Goal: Task Accomplishment & Management: Use online tool/utility

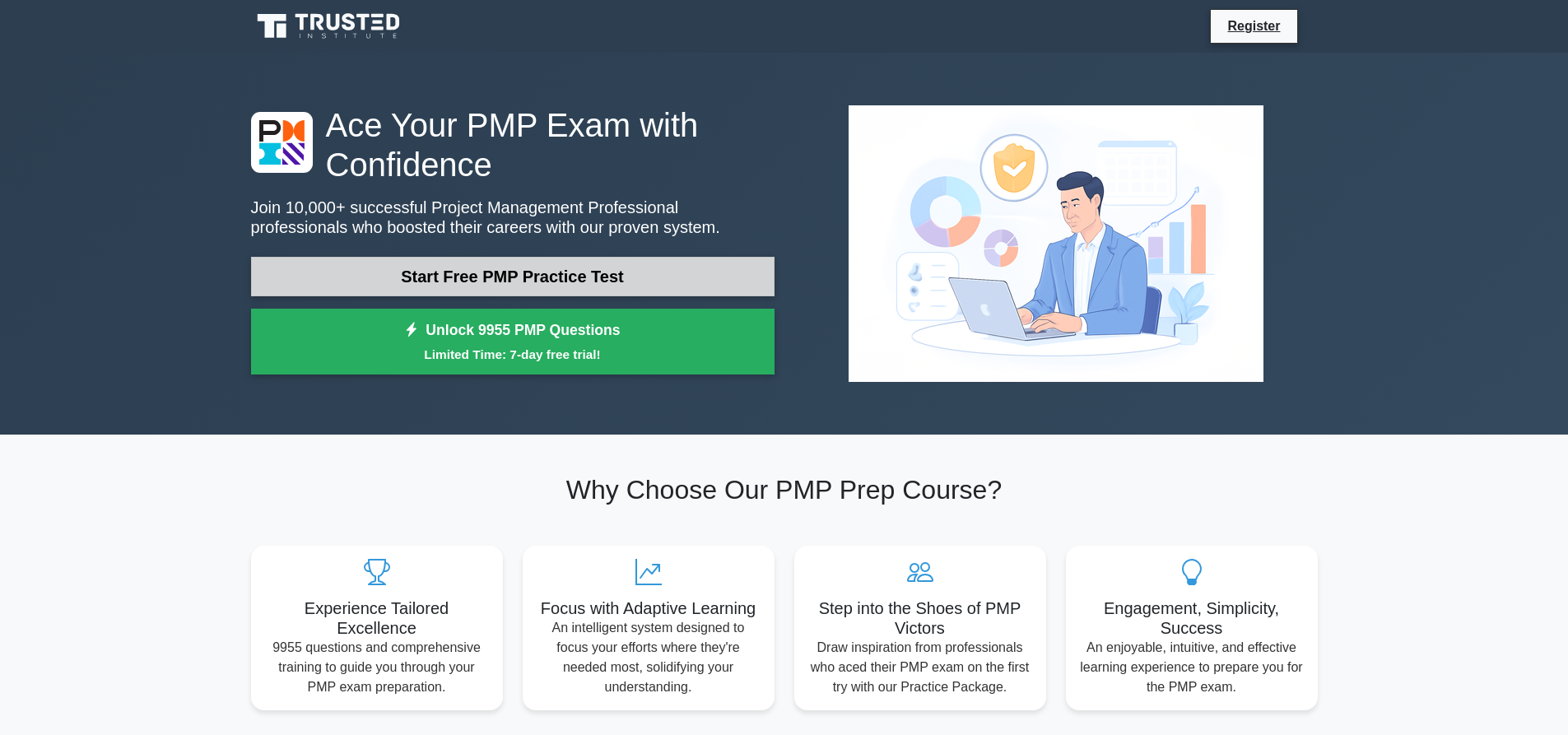
click at [386, 264] on link "Start Free PMP Practice Test" at bounding box center [513, 276] width 524 height 40
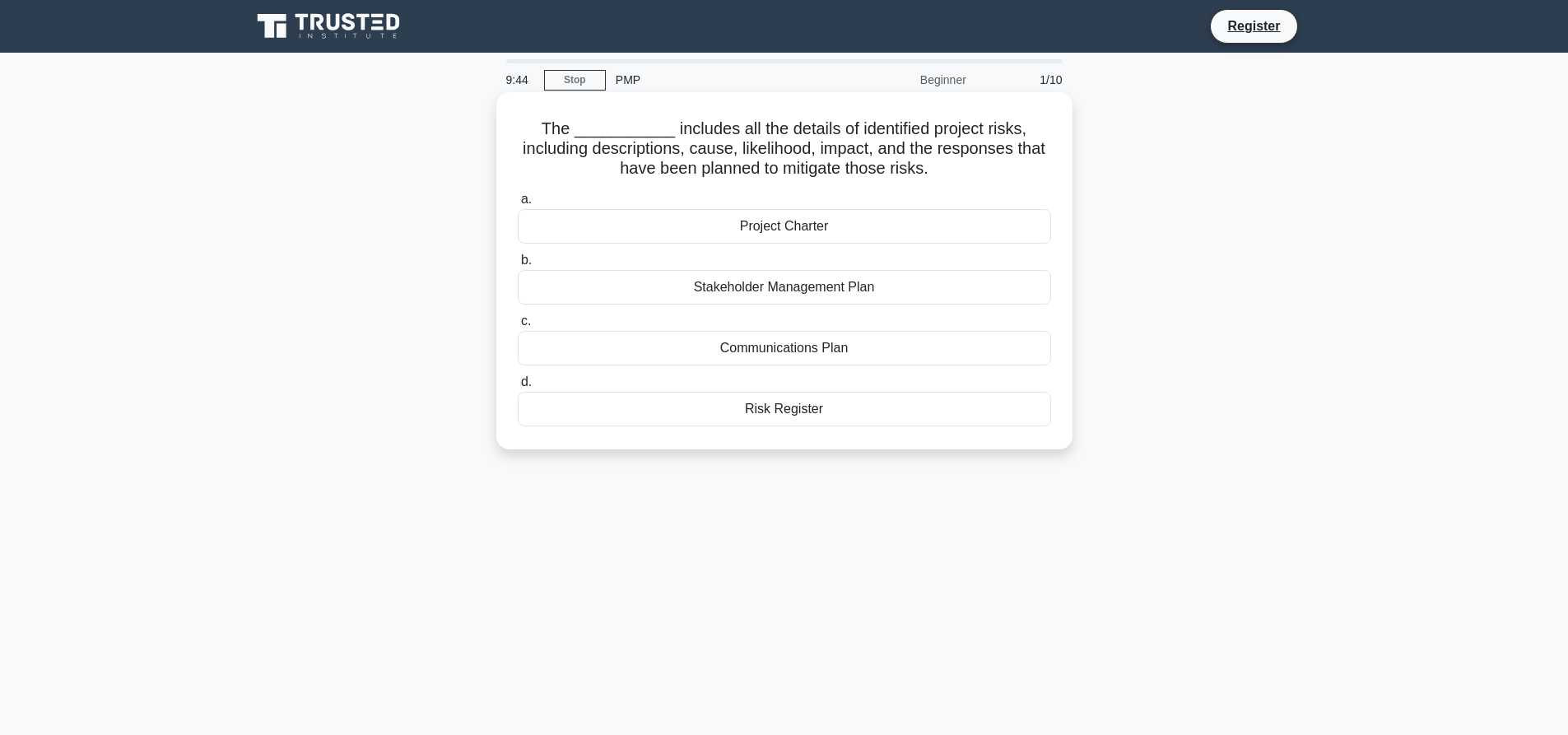
click at [759, 396] on div "Risk Register" at bounding box center [785, 409] width 534 height 35
click at [518, 388] on input "d. Risk Register" at bounding box center [518, 382] width 0 height 11
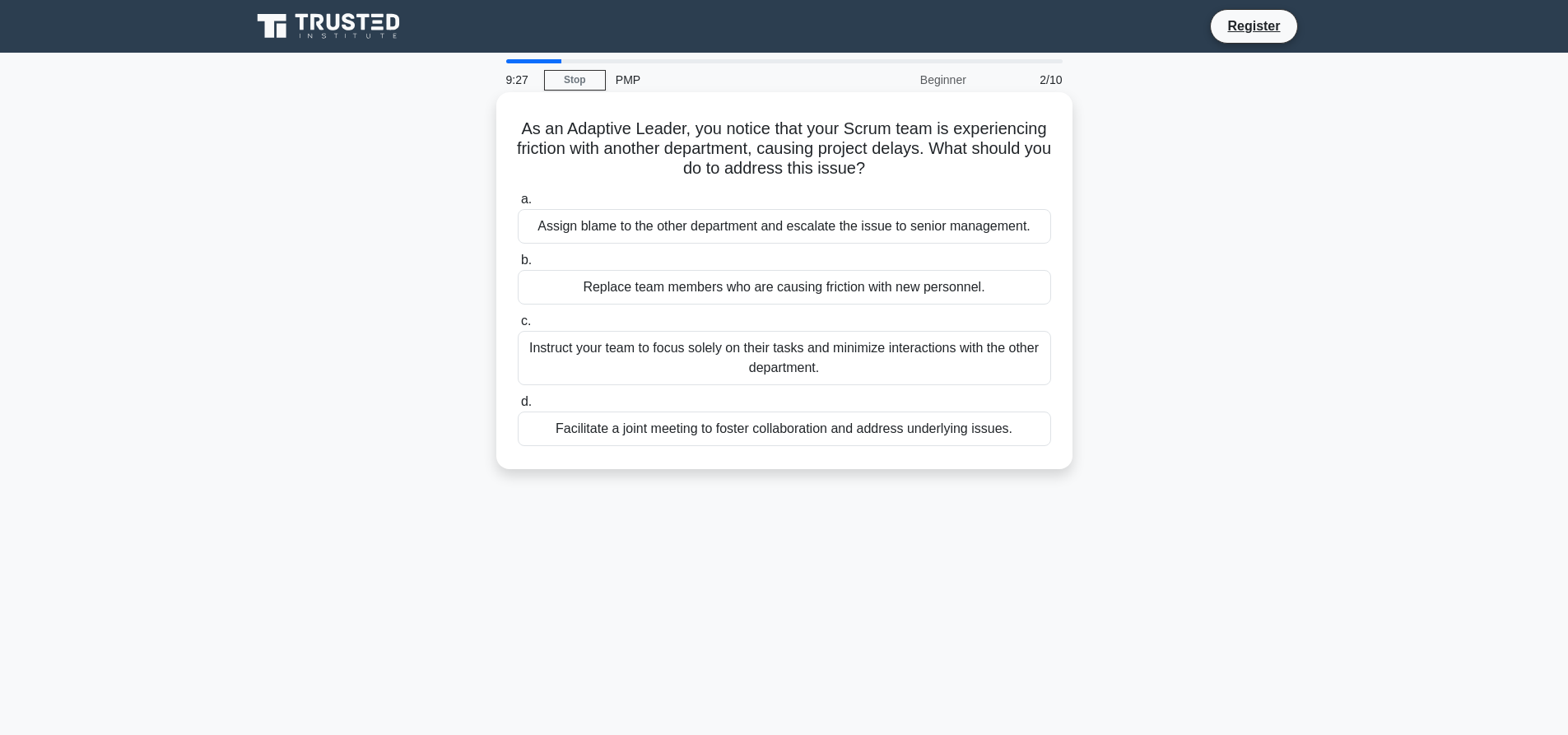
click at [629, 438] on div "Facilitate a joint meeting to foster collaboration and address underlying issue…" at bounding box center [785, 428] width 534 height 35
click at [518, 407] on input "d. Facilitate a joint meeting to [PERSON_NAME] collaboration and address underl…" at bounding box center [518, 402] width 0 height 11
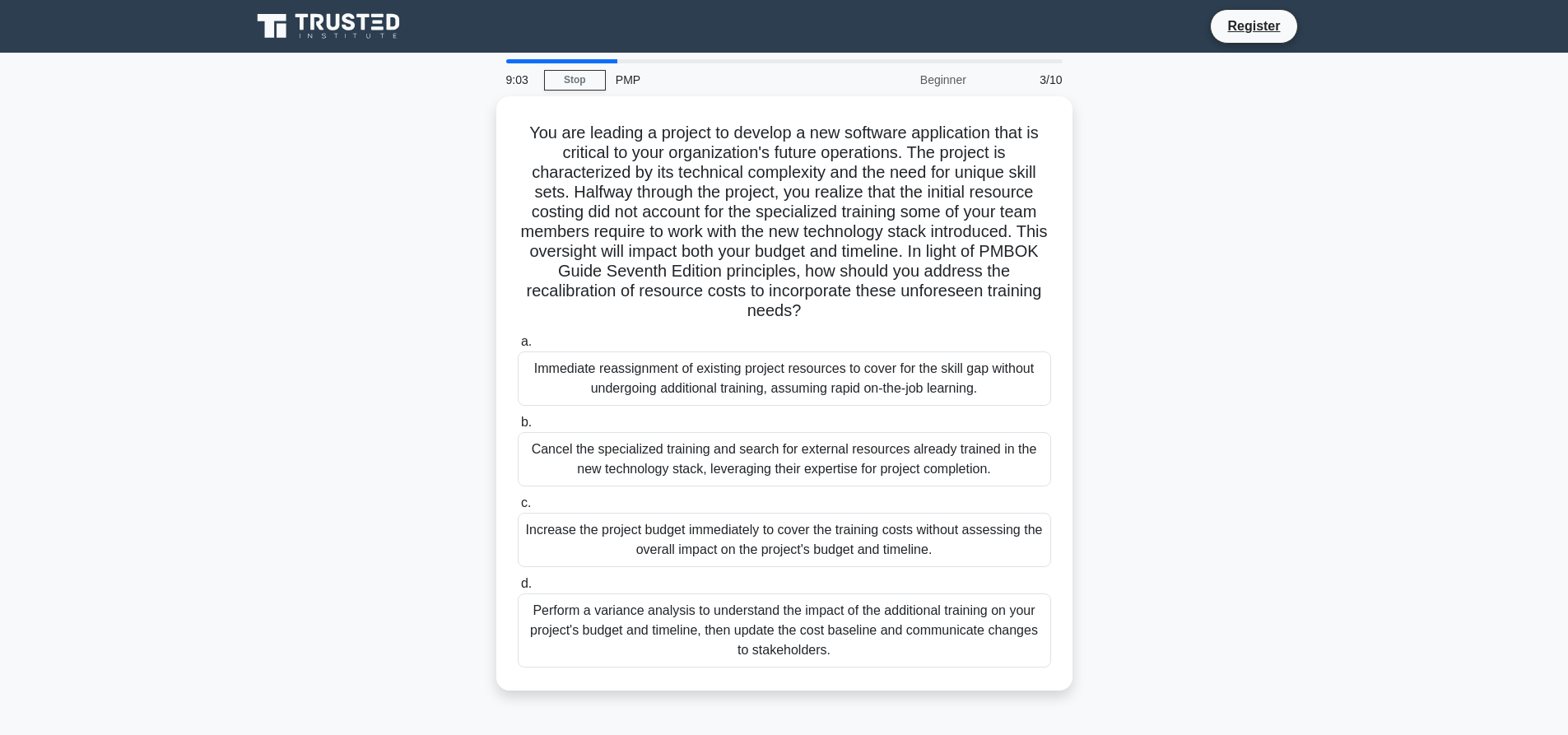
scroll to position [82, 0]
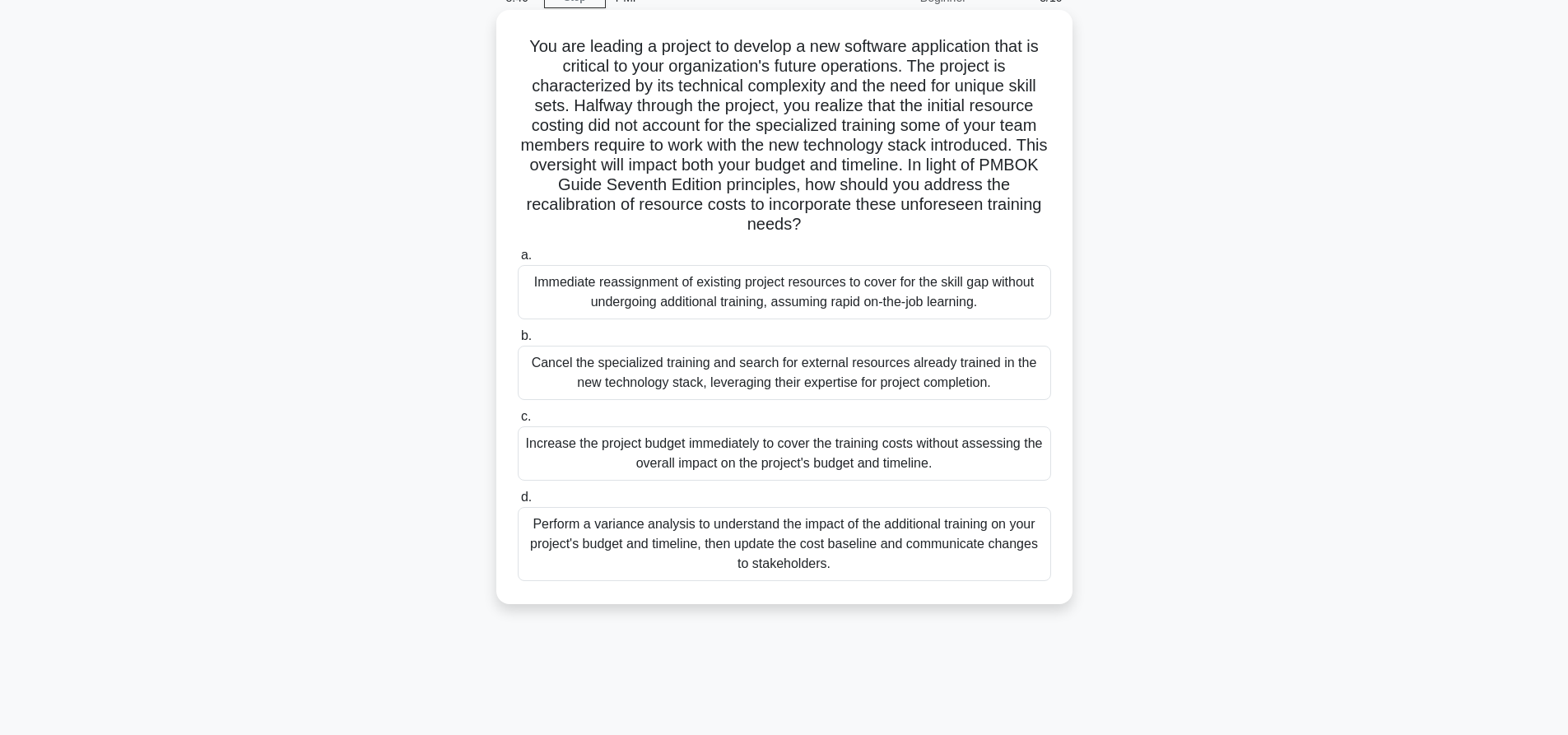
click at [609, 548] on div "Perform a variance analysis to understand the impact of the additional training…" at bounding box center [785, 544] width 534 height 74
click at [518, 503] on input "d. Perform a variance analysis to understand the impact of the additional train…" at bounding box center [518, 498] width 0 height 11
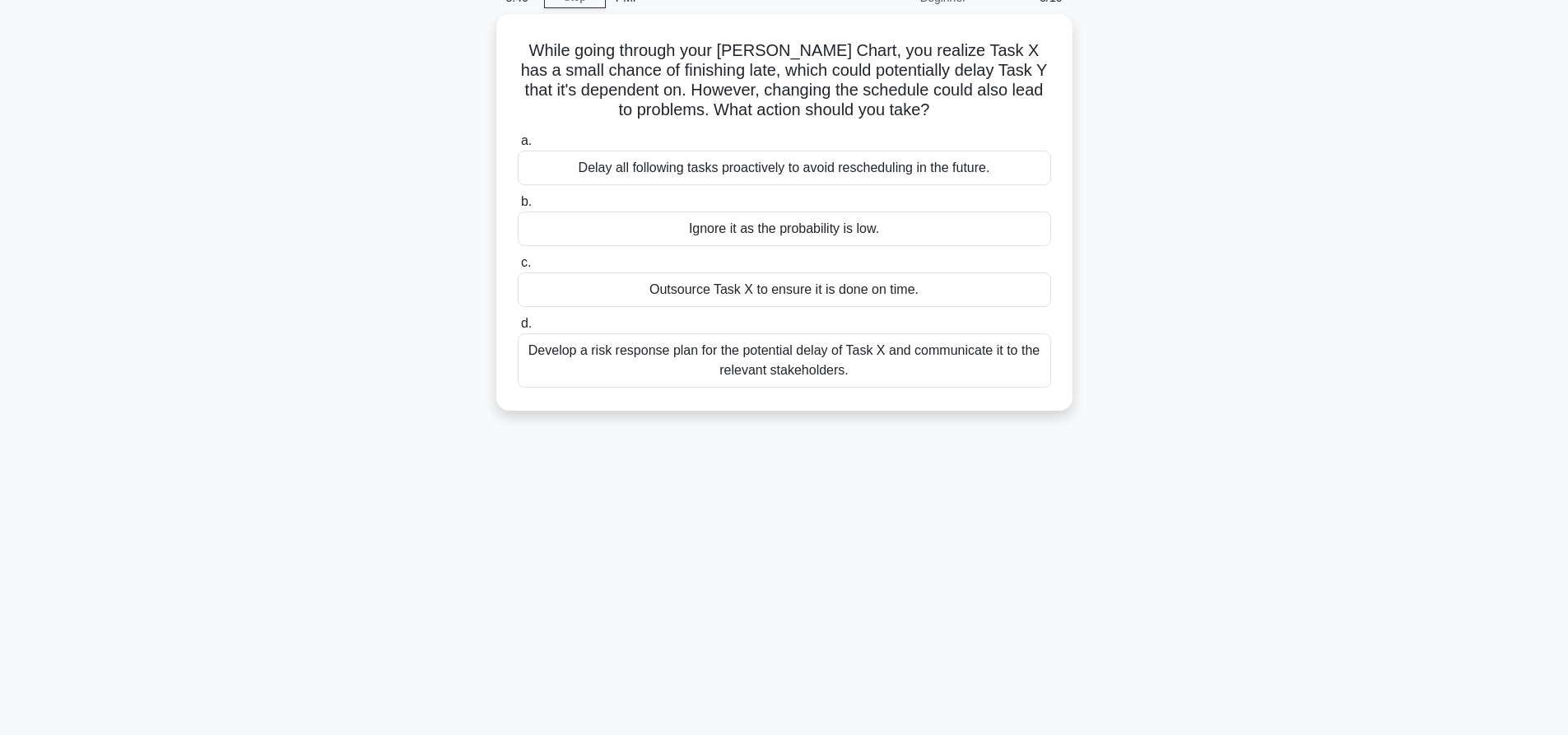
scroll to position [0, 0]
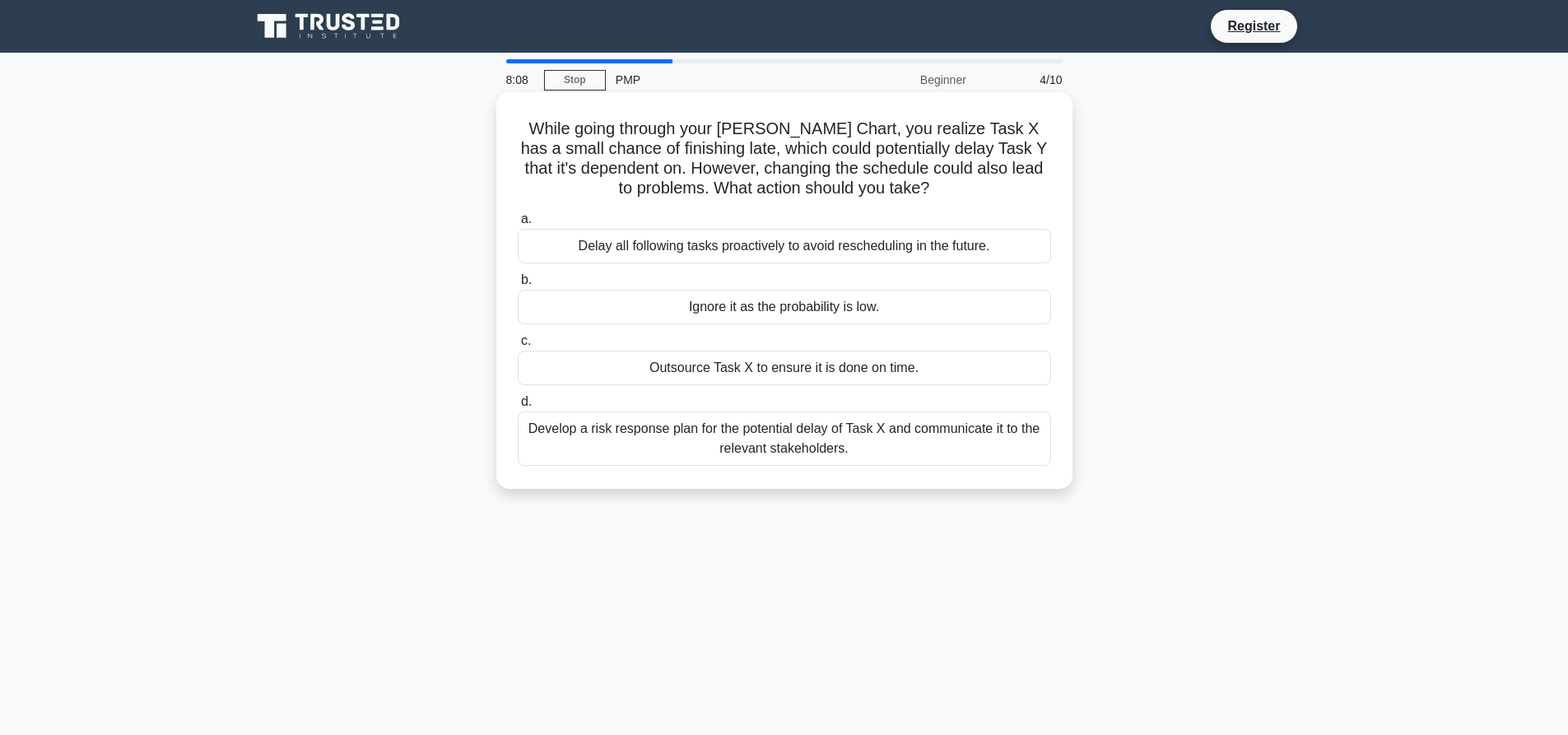
click at [704, 444] on div "Develop a risk response plan for the potential delay of Task X and communicate …" at bounding box center [785, 438] width 534 height 54
click at [518, 407] on input "d. Develop a risk response plan for the potential delay of Task X and communica…" at bounding box center [518, 402] width 0 height 11
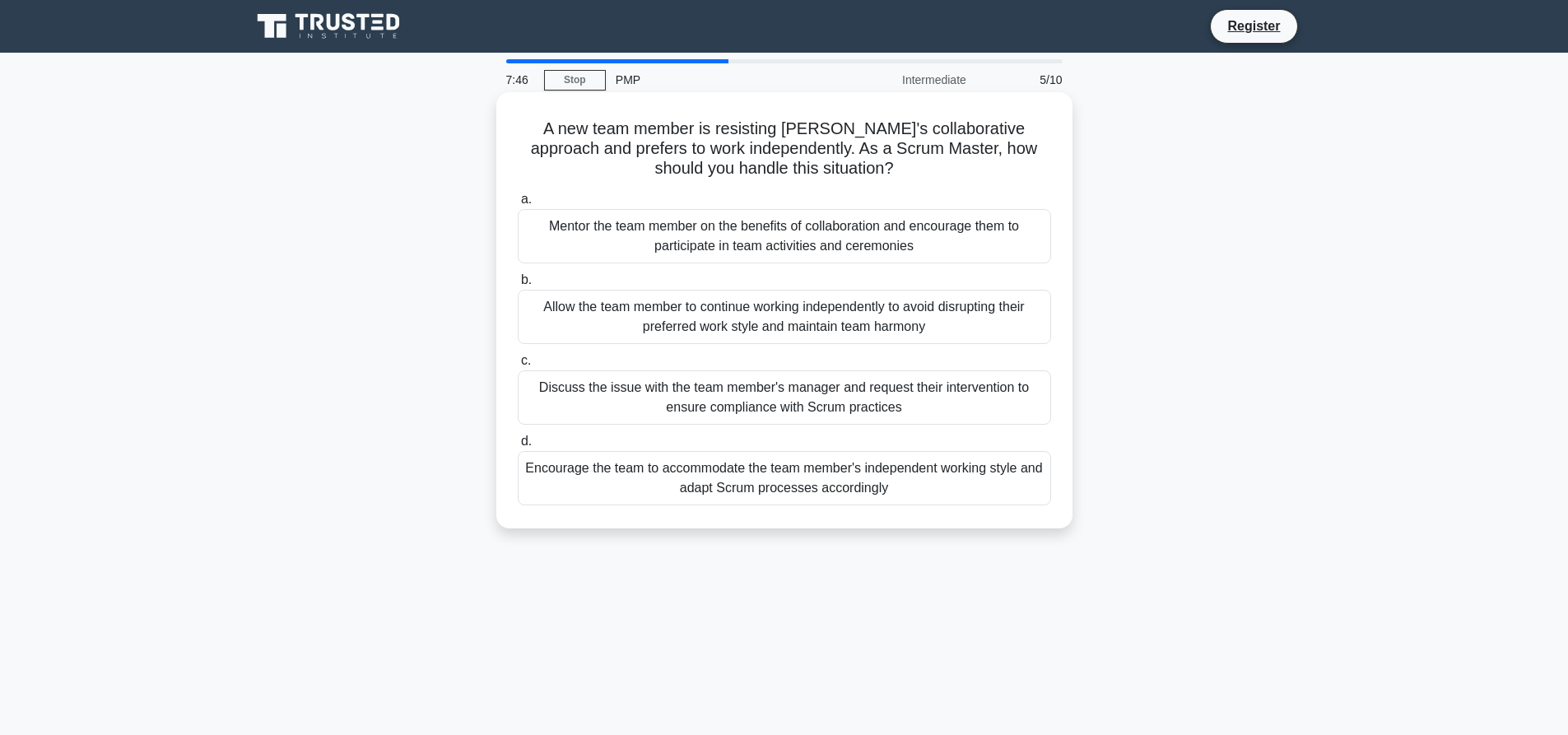
click at [679, 246] on div "Mentor the team member on the benefits of collaboration and encourage them to p…" at bounding box center [785, 237] width 534 height 54
click at [518, 205] on input "a. Mentor the team member on the benefits of collaboration and encourage them t…" at bounding box center [518, 199] width 0 height 11
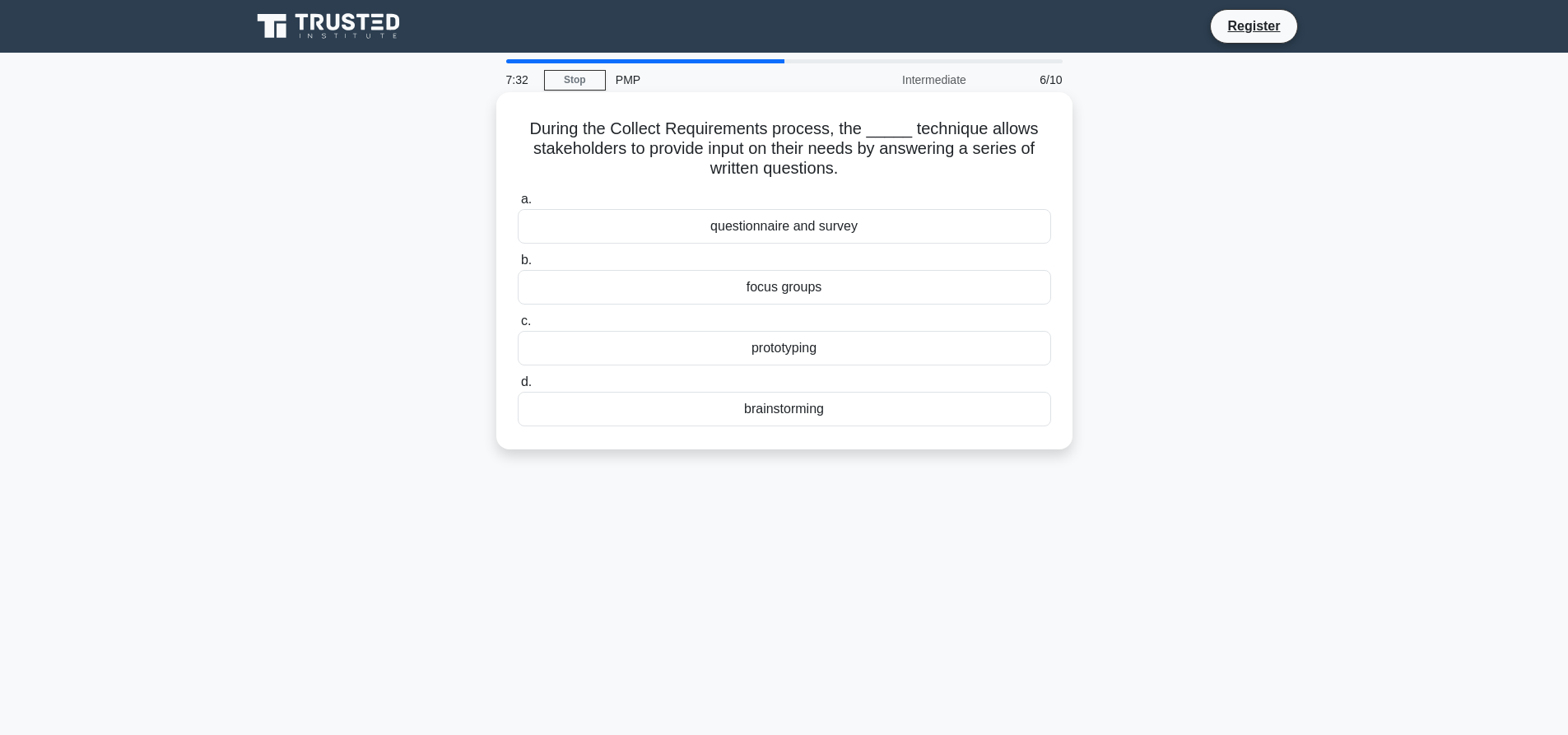
click at [845, 230] on div "questionnaire and survey" at bounding box center [785, 226] width 534 height 35
click at [518, 205] on input "a. questionnaire and survey" at bounding box center [518, 199] width 0 height 11
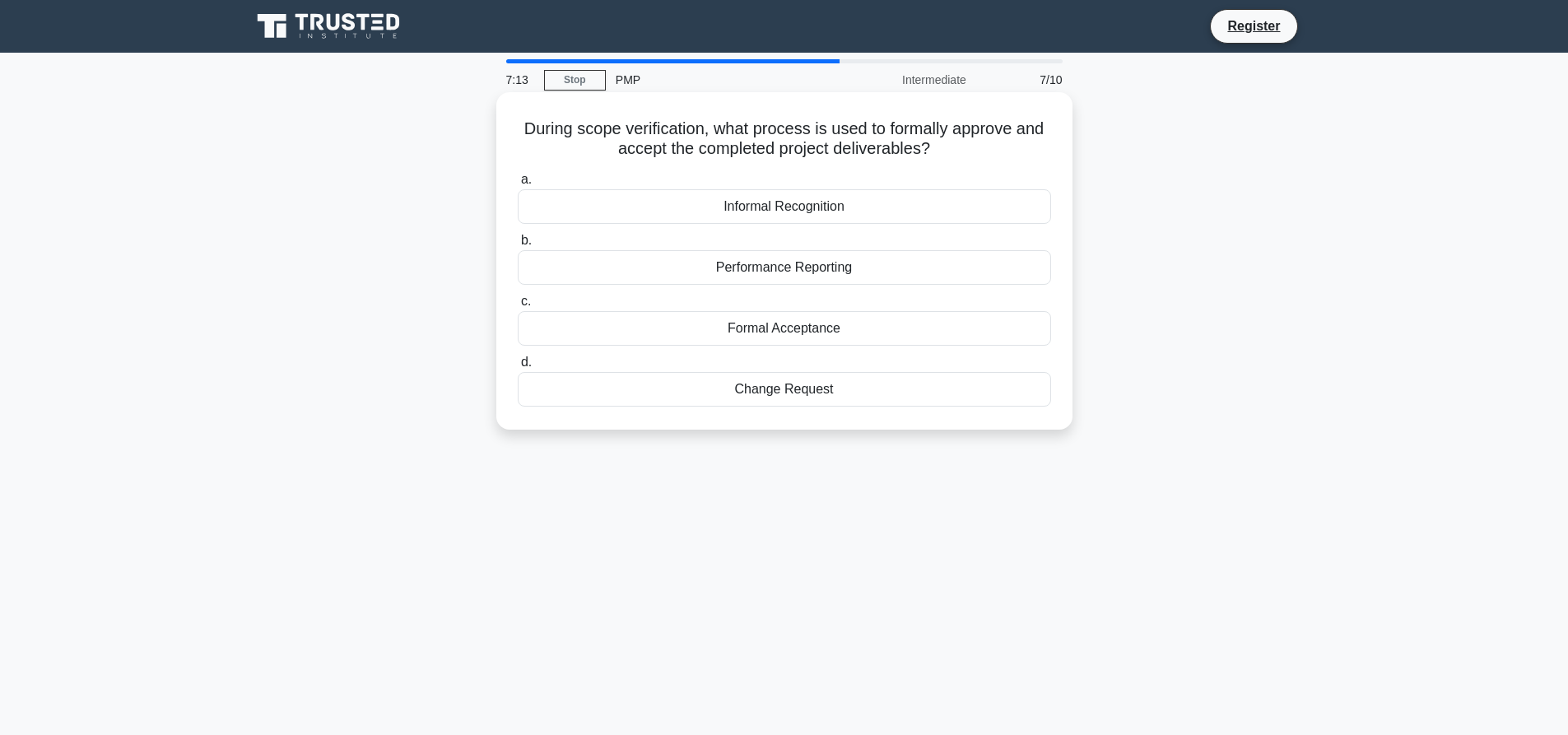
click at [748, 329] on div "Formal Acceptance" at bounding box center [785, 328] width 534 height 35
click at [518, 308] on input "c. Formal Acceptance" at bounding box center [518, 302] width 0 height 11
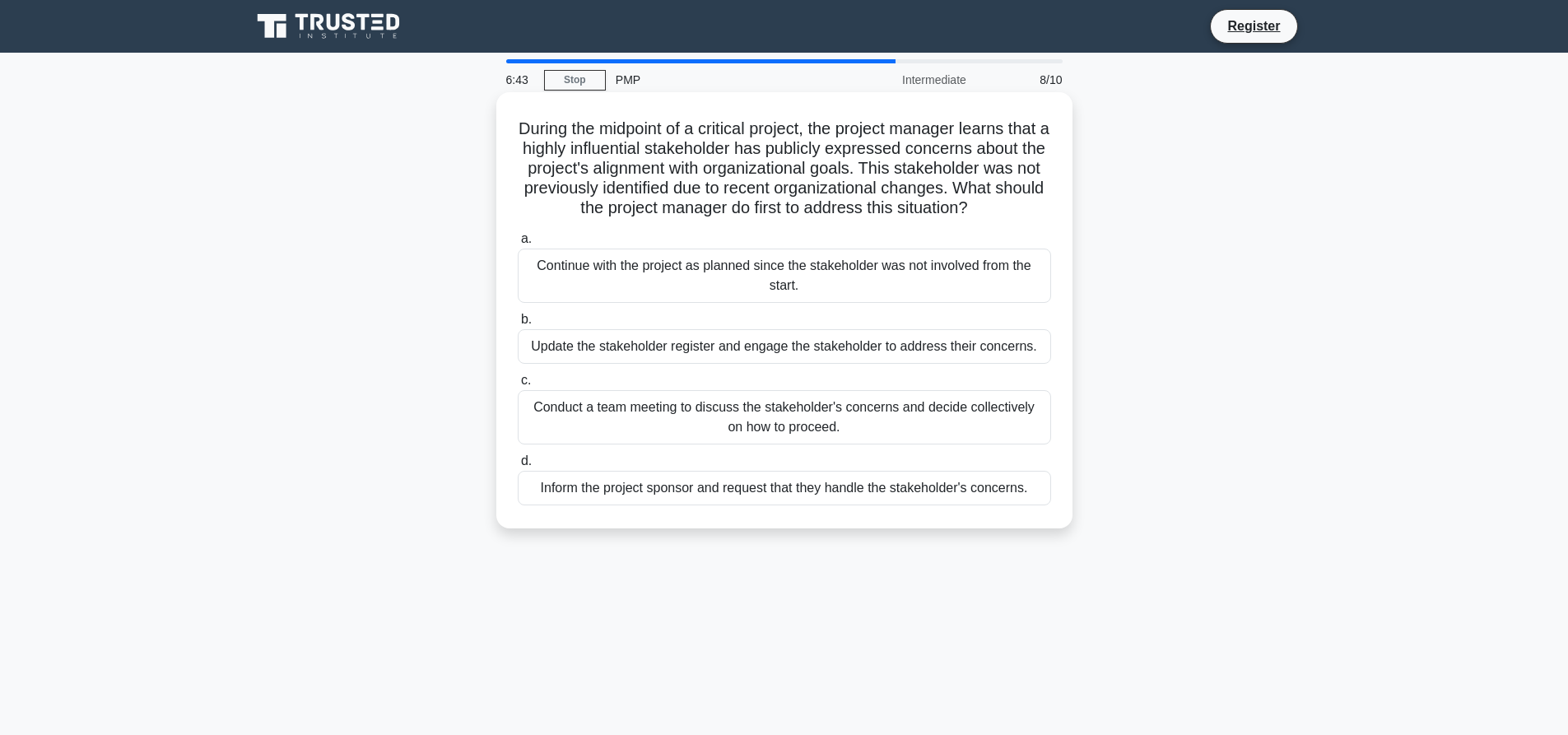
click at [640, 364] on div "Update the stakeholder register and engage the stakeholder to address their con…" at bounding box center [785, 346] width 534 height 35
click at [518, 325] on input "b. Update the stakeholder register and engage the stakeholder to address their …" at bounding box center [518, 319] width 0 height 11
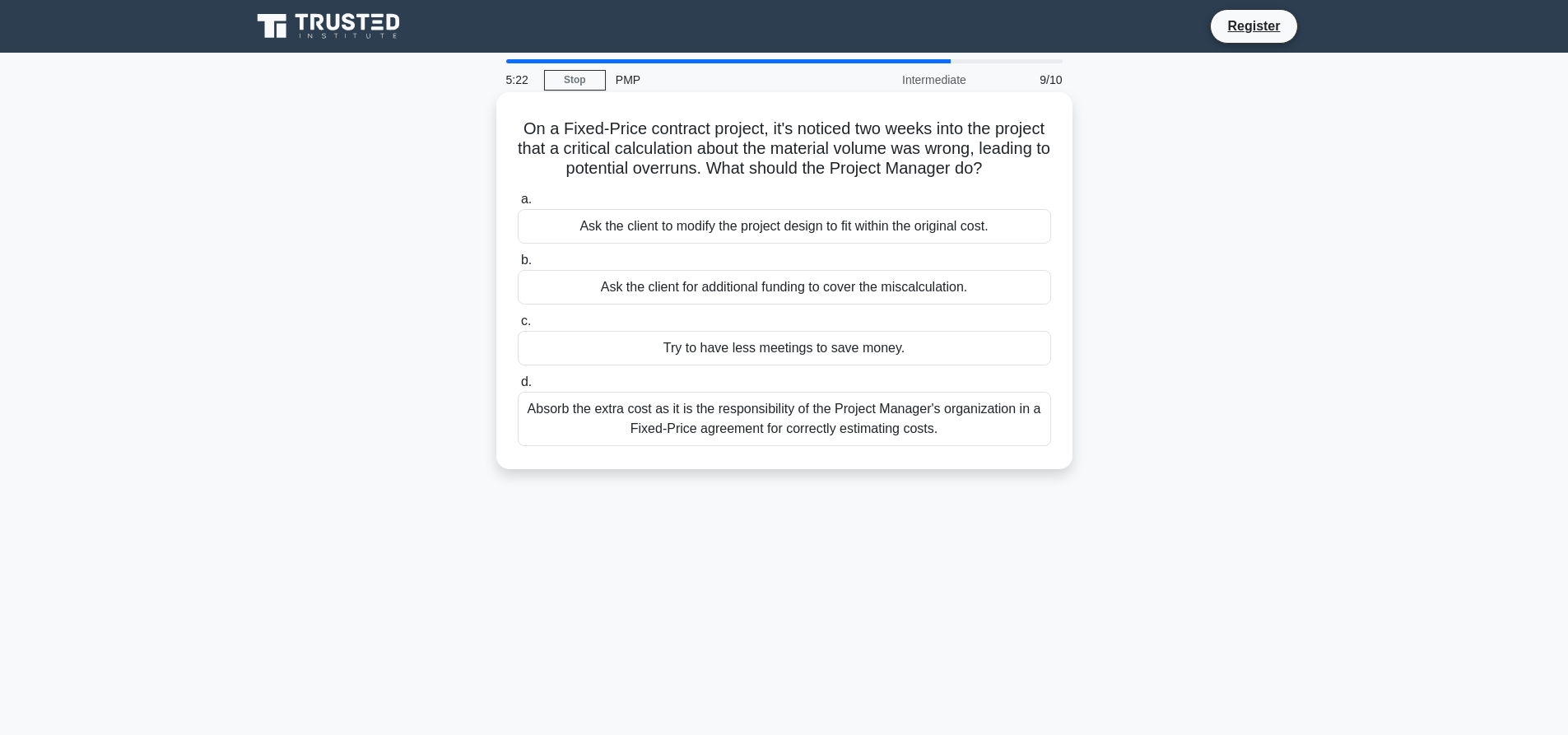
click at [732, 426] on div "Absorb the extra cost as it is the responsibility of the Project Manager's orga…" at bounding box center [785, 419] width 534 height 54
click at [518, 388] on input "d. Absorb the extra cost as it is the responsibility of the Project Manager's o…" at bounding box center [518, 382] width 0 height 11
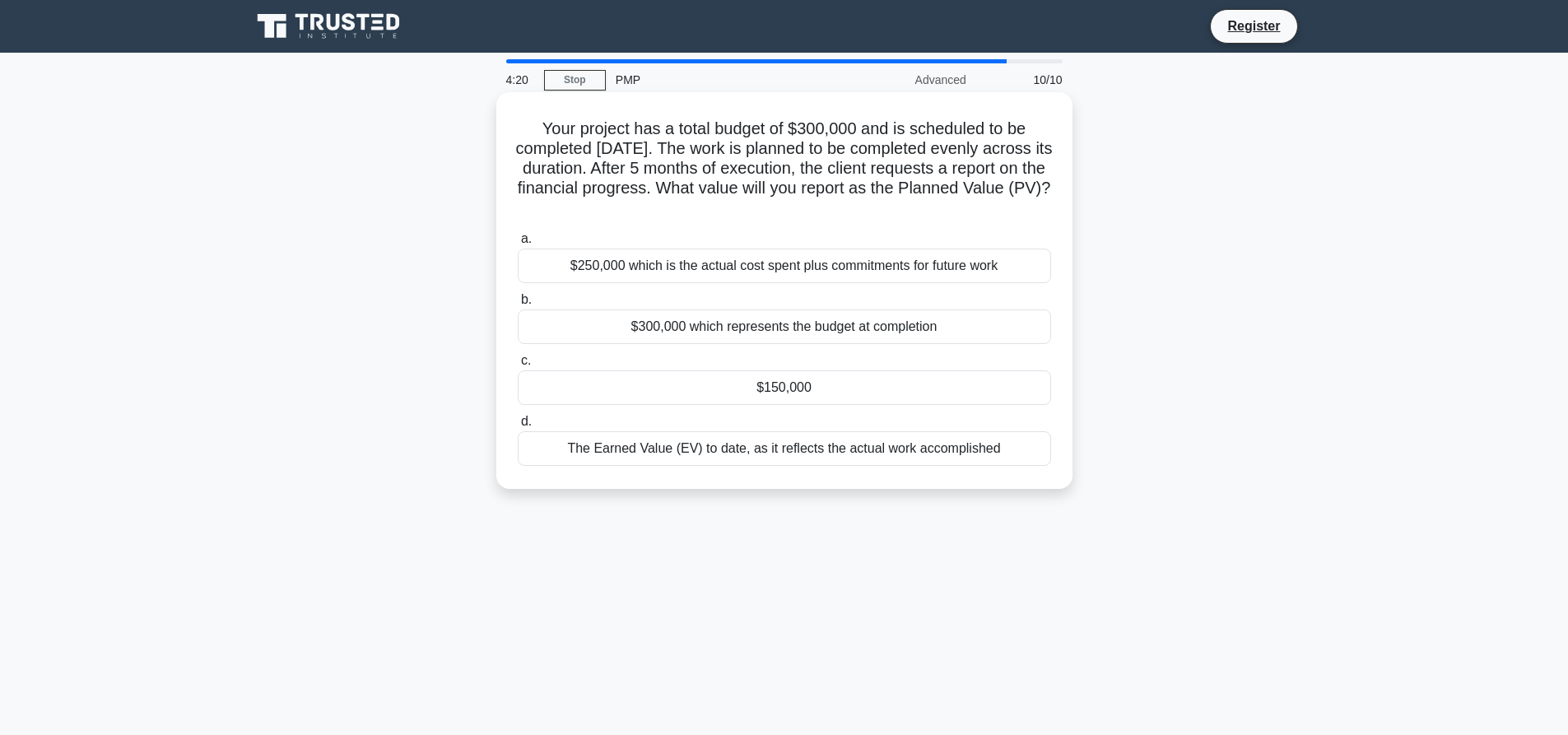
click at [802, 399] on div "$150,000" at bounding box center [785, 388] width 534 height 35
click at [518, 367] on input "c. $150,000" at bounding box center [518, 361] width 0 height 11
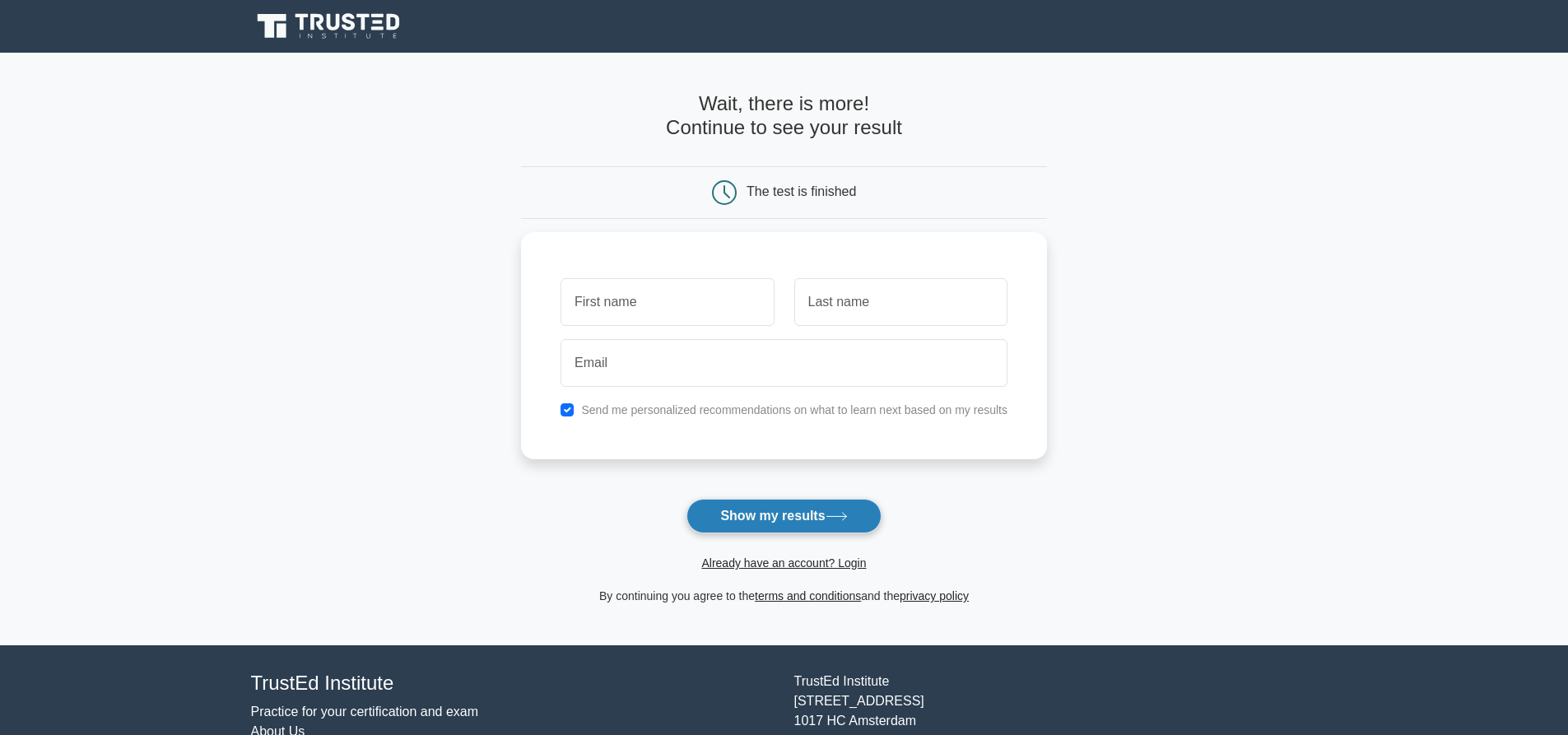
click at [819, 523] on button "Show my results" at bounding box center [784, 516] width 194 height 35
